Goal: Information Seeking & Learning: Learn about a topic

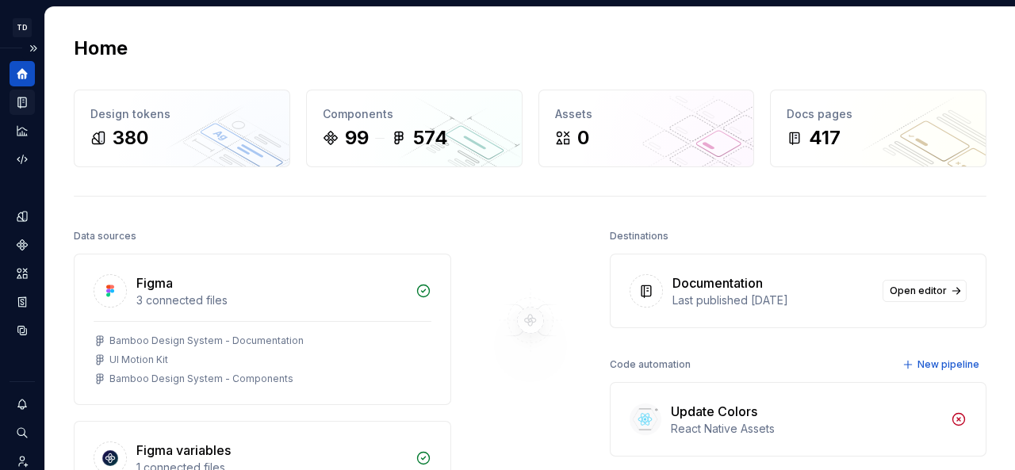
click at [29, 105] on div "Documentation" at bounding box center [22, 102] width 25 height 25
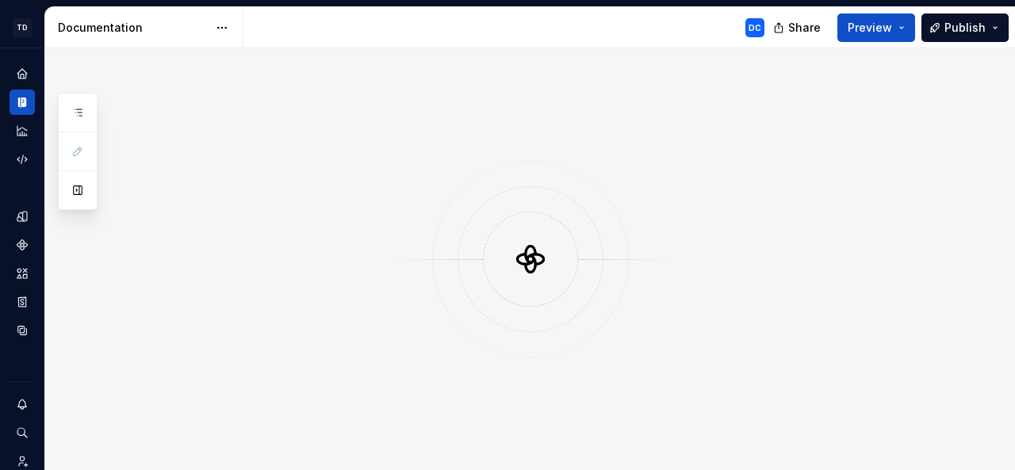
click at [71, 188] on button "button" at bounding box center [77, 190] width 29 height 29
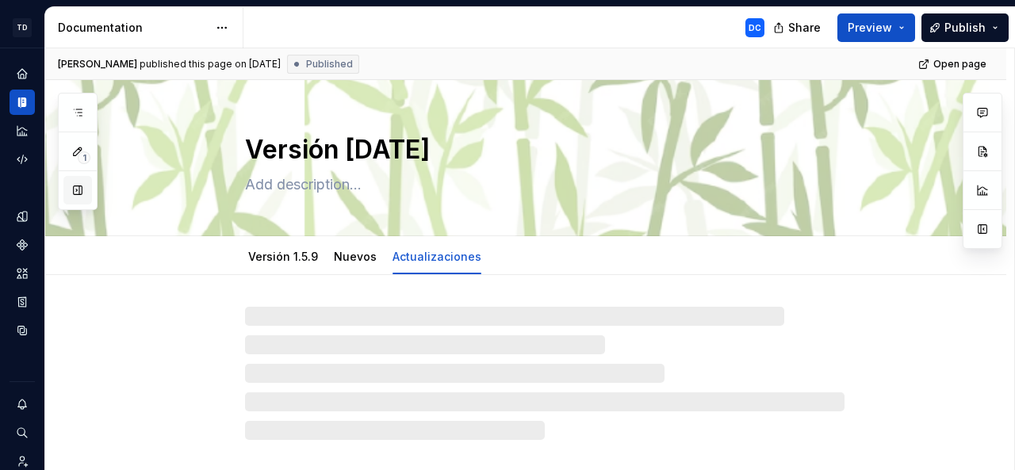
click at [78, 185] on button "button" at bounding box center [77, 190] width 29 height 29
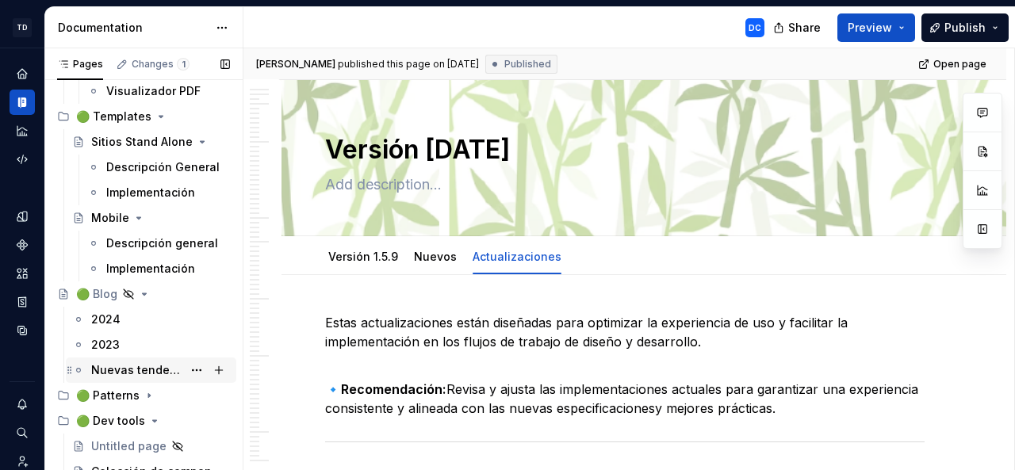
scroll to position [14216, 0]
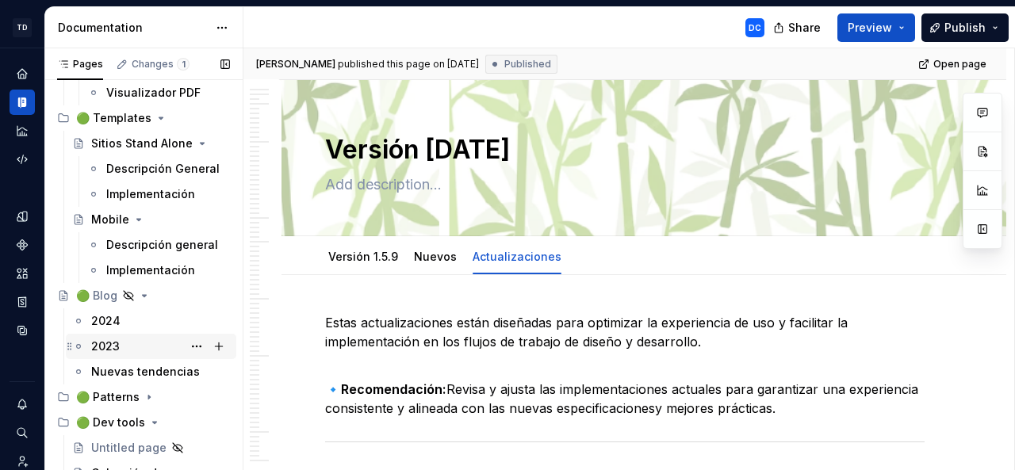
click at [146, 346] on div "2023" at bounding box center [160, 346] width 139 height 22
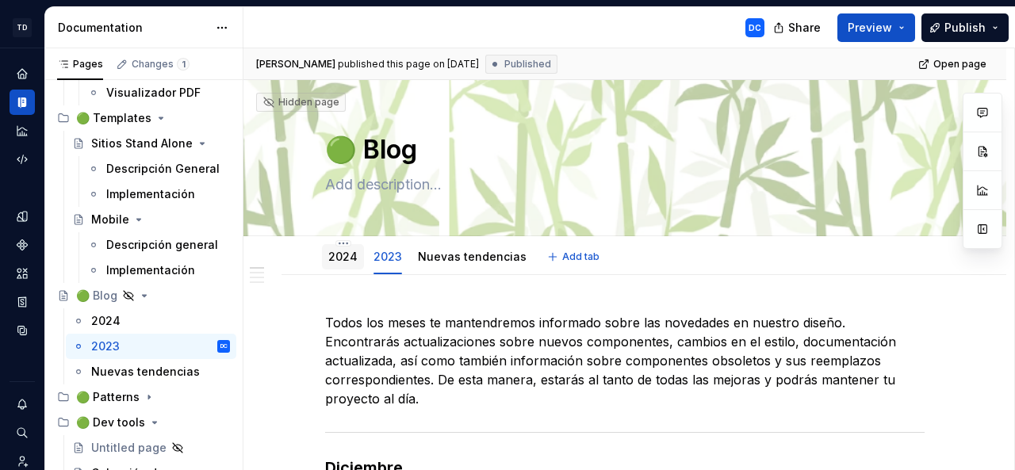
click at [331, 256] on link "2024" at bounding box center [342, 256] width 29 height 13
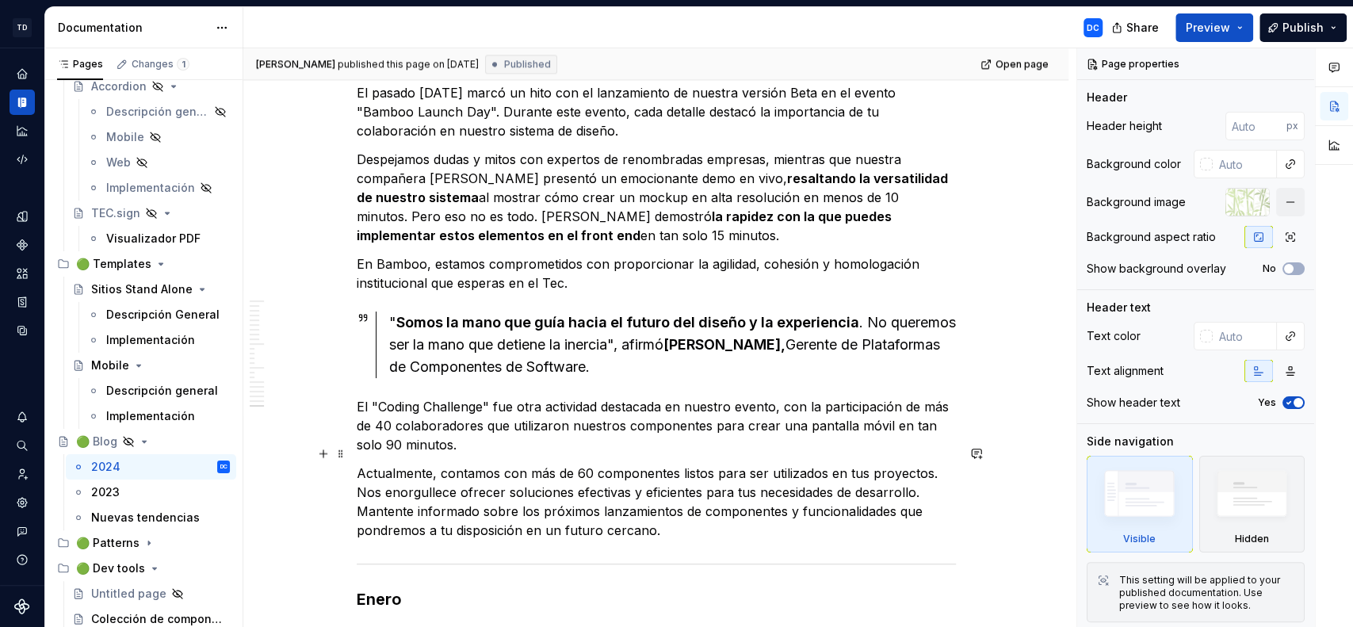
scroll to position [5525, 0]
type textarea "*"
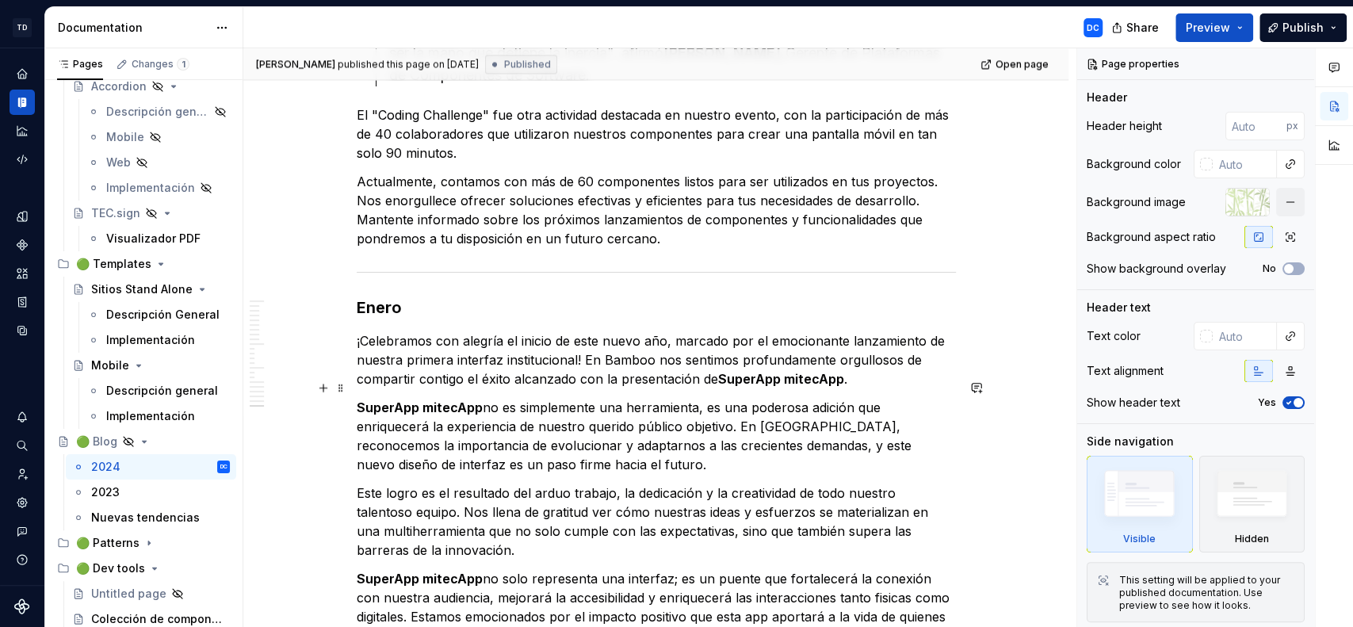
scroll to position [5819, 0]
